Goal: Information Seeking & Learning: Learn about a topic

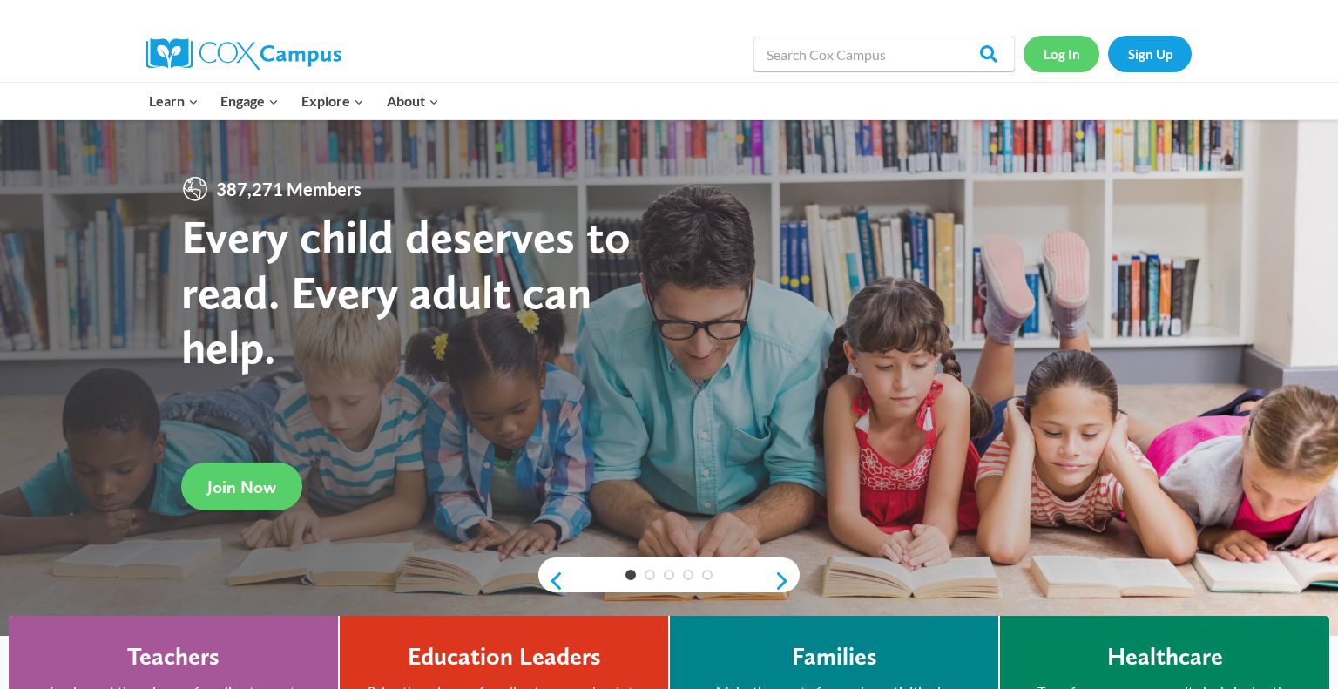
click at [1053, 57] on link "Log In" at bounding box center [1061, 54] width 76 height 36
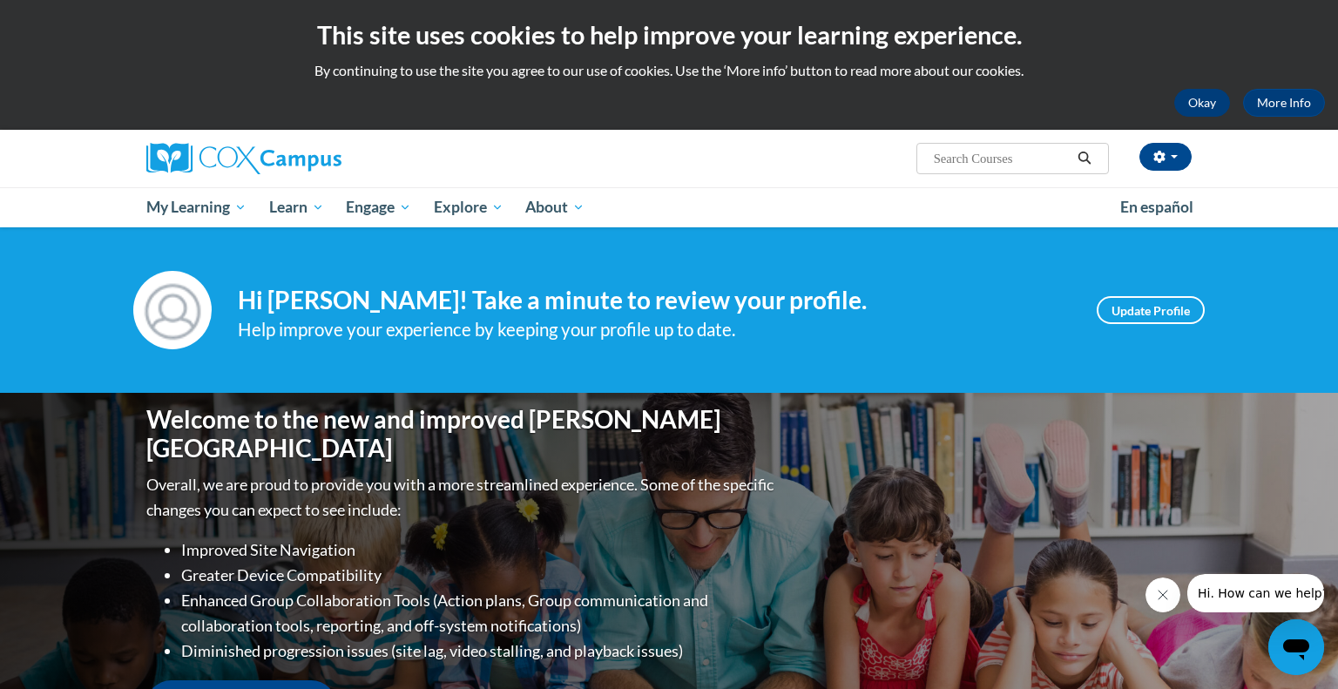
click at [1184, 97] on button "Okay" at bounding box center [1202, 103] width 56 height 28
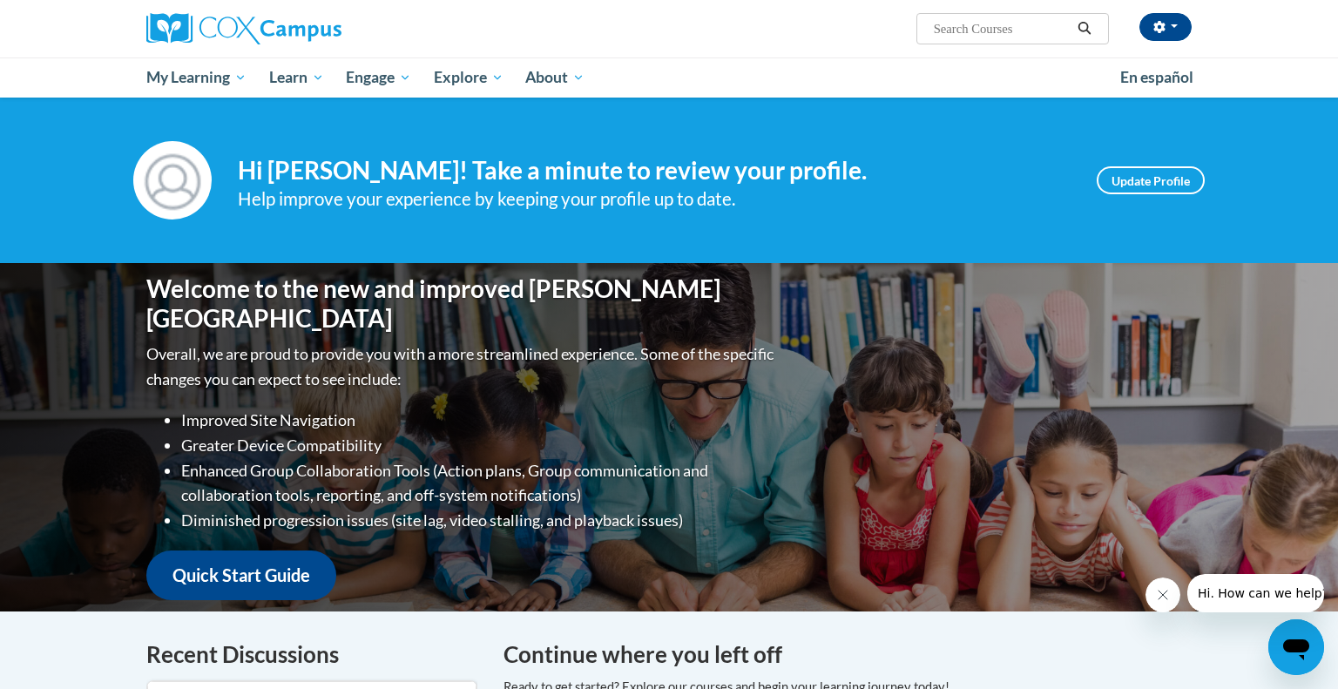
click at [1017, 25] on input "Search..." at bounding box center [1001, 28] width 139 height 21
type input "c0aching companion"
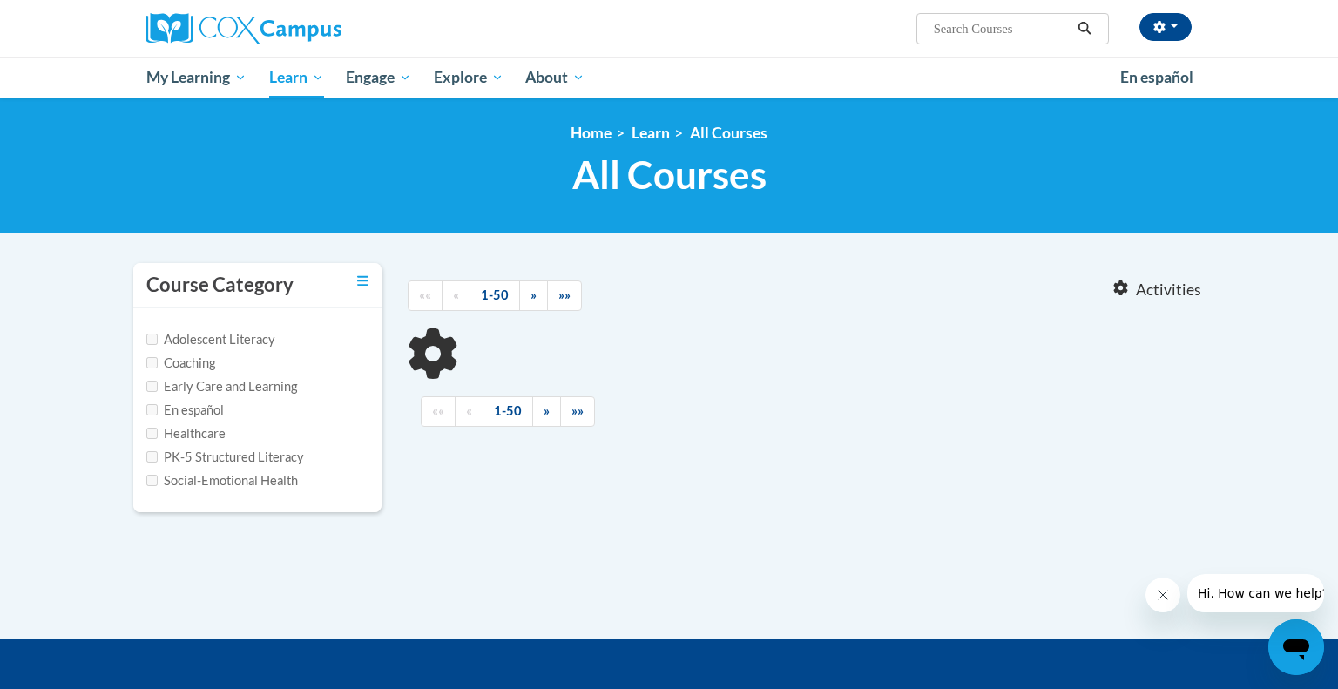
type input "c0aching companion"
click at [148, 388] on input "Early Care and Learning" at bounding box center [151, 386] width 11 height 11
checkbox input "true"
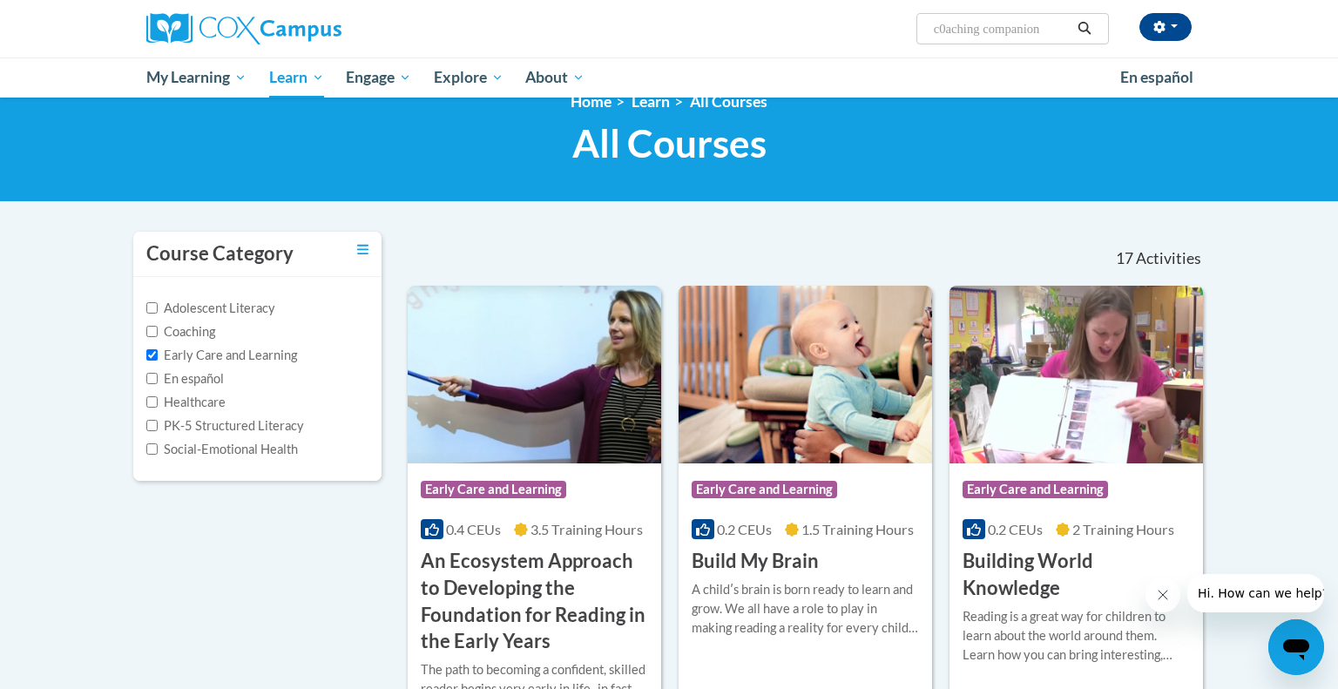
scroll to position [14, 0]
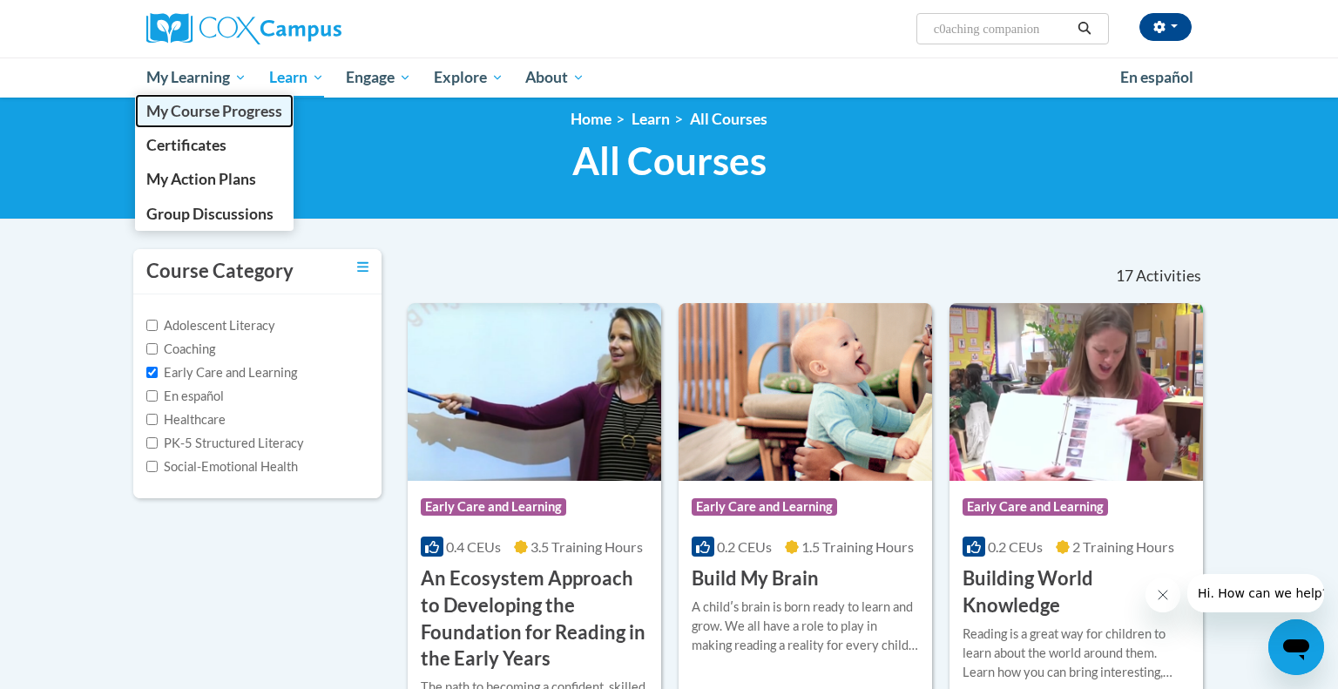
click at [226, 117] on span "My Course Progress" at bounding box center [214, 111] width 136 height 18
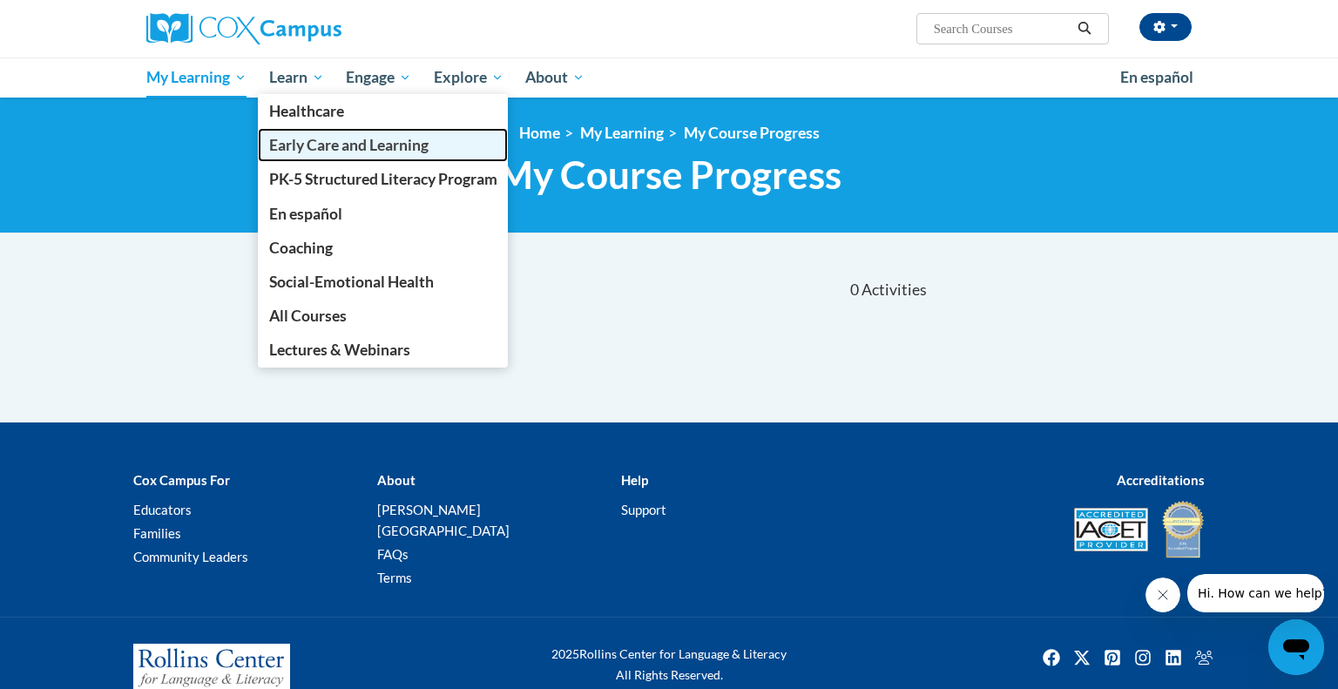
click at [304, 139] on span "Early Care and Learning" at bounding box center [348, 145] width 159 height 18
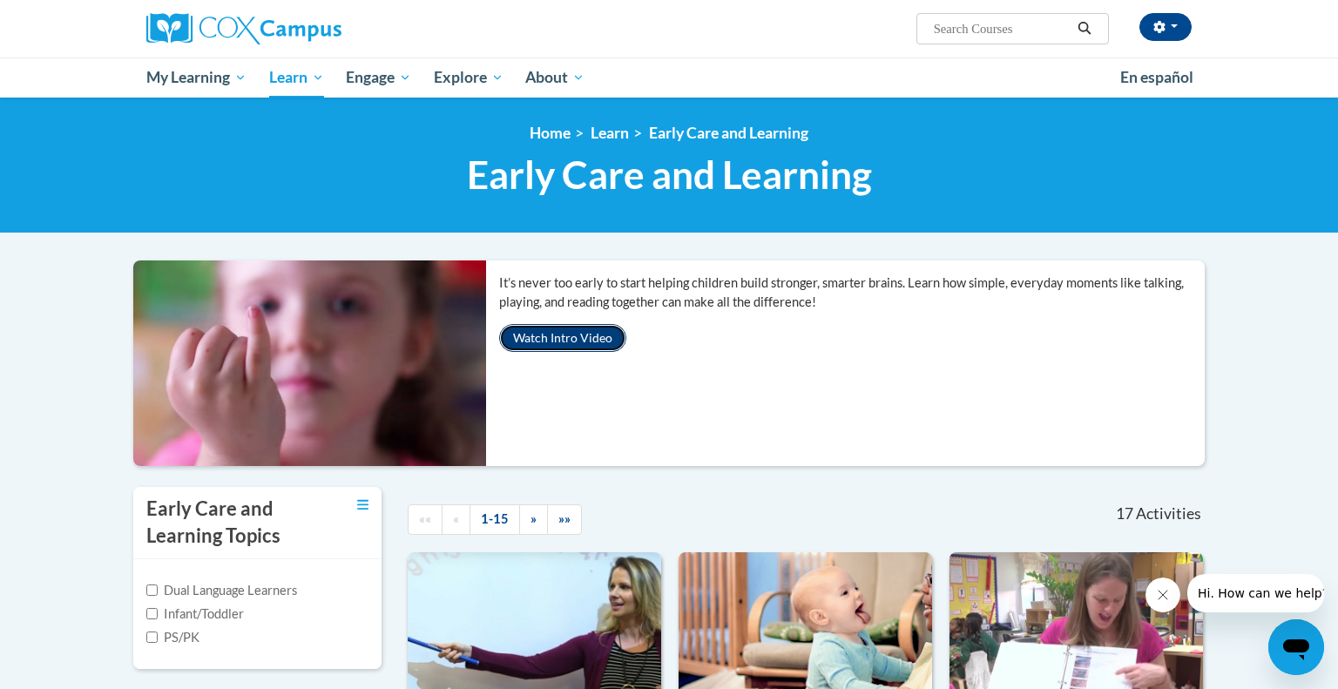
click at [568, 339] on button "Watch Intro Video" at bounding box center [562, 338] width 127 height 28
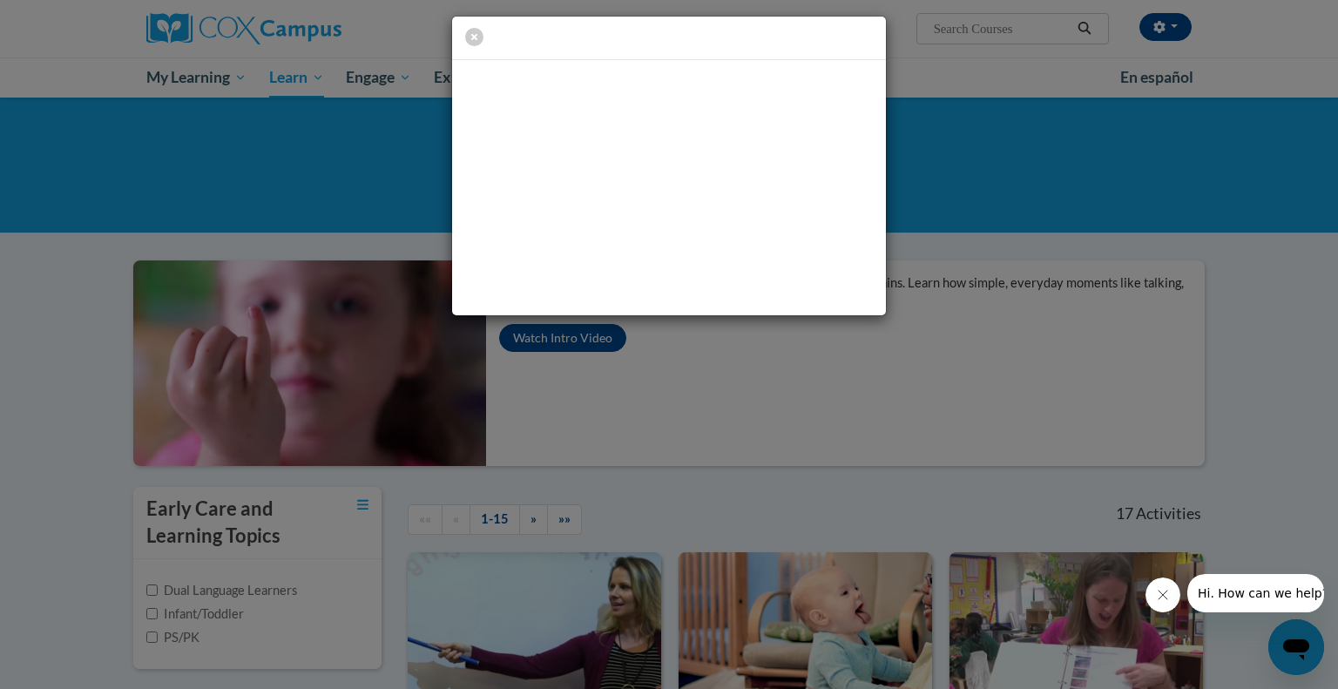
click at [1255, 276] on div at bounding box center [669, 166] width 1338 height 332
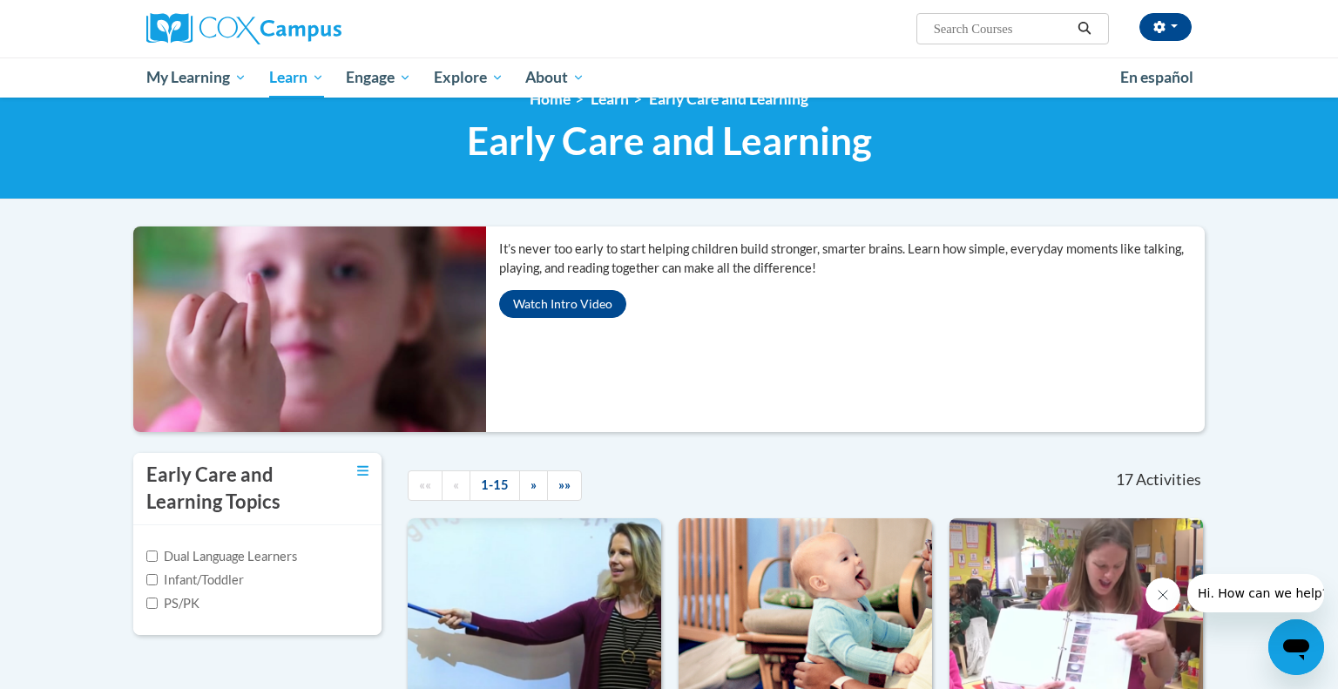
scroll to position [37, 0]
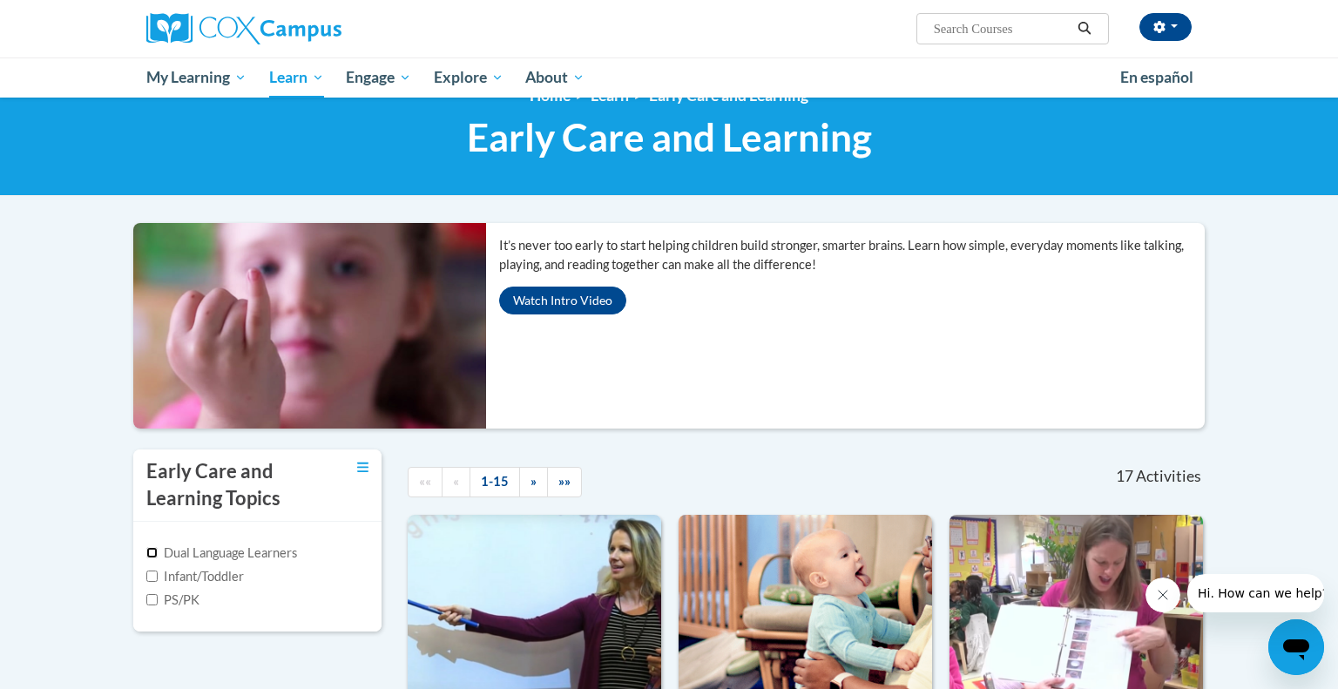
click at [153, 552] on input "Dual Language Learners" at bounding box center [151, 552] width 11 height 11
checkbox input "true"
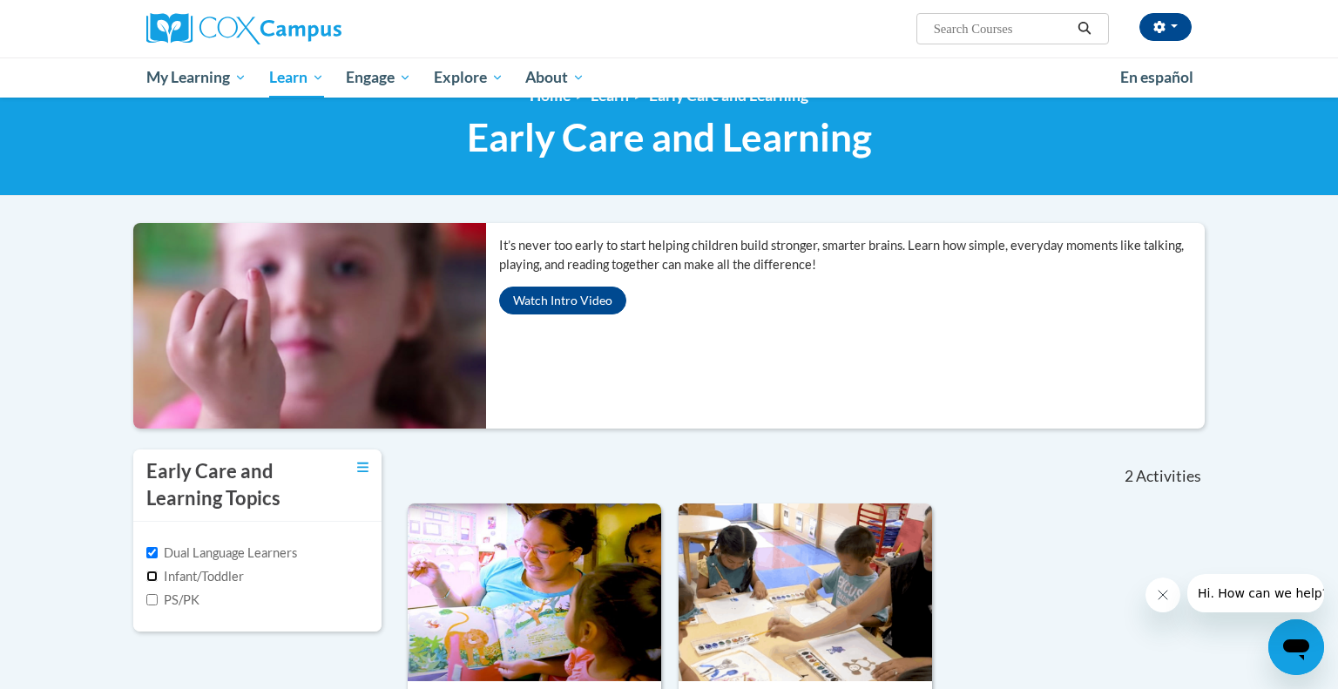
click at [150, 578] on input "Infant/Toddler" at bounding box center [151, 575] width 11 height 11
checkbox input "true"
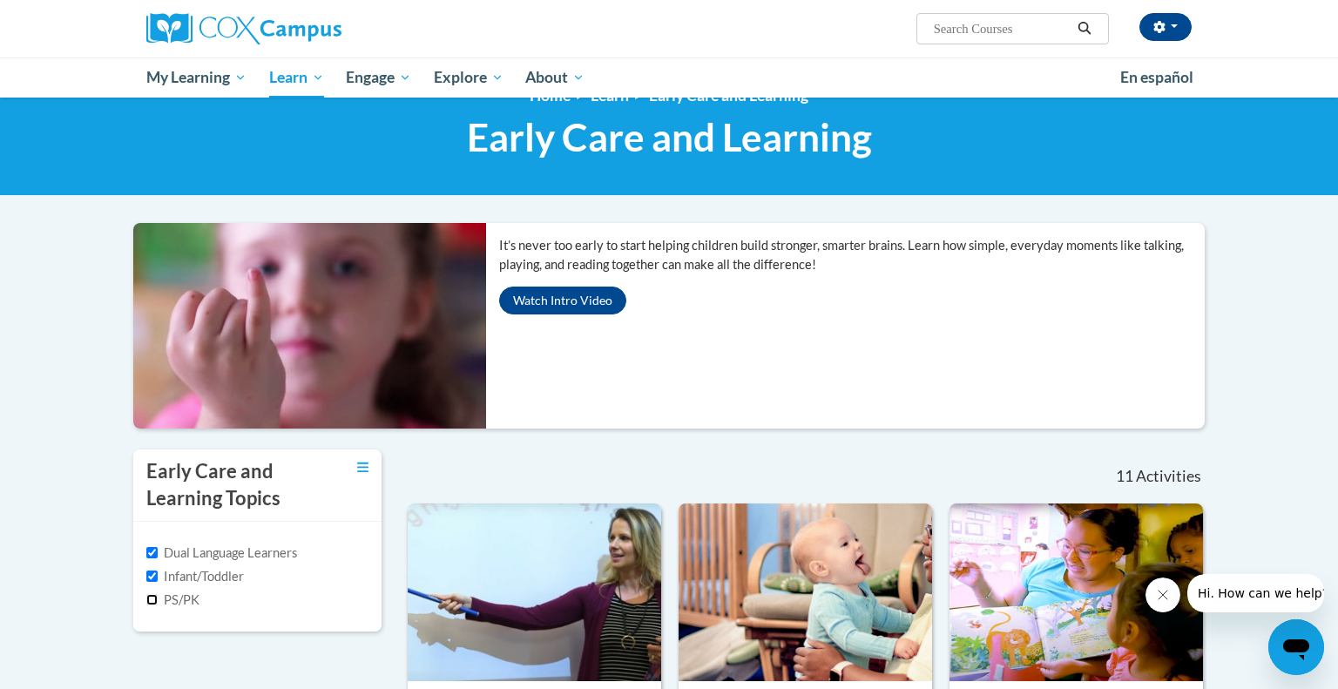
click at [151, 600] on input "PS/PK" at bounding box center [151, 599] width 11 height 11
checkbox input "true"
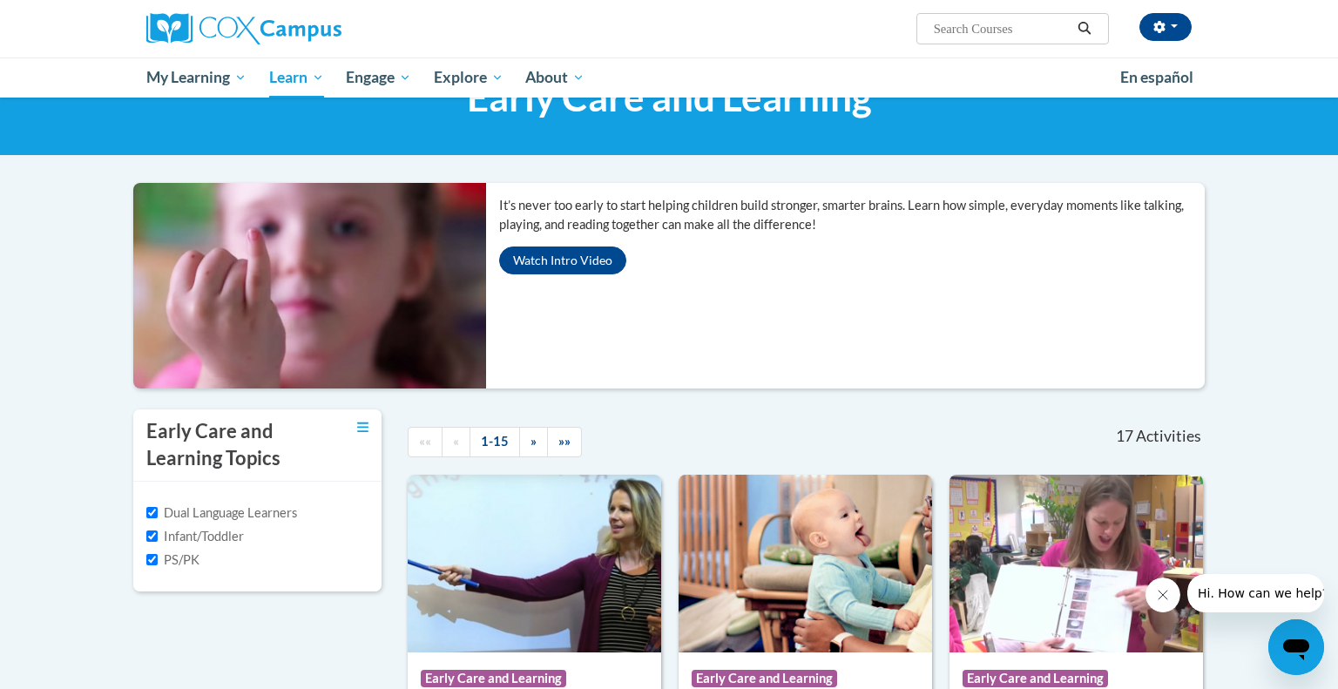
scroll to position [81, 0]
